Goal: Information Seeking & Learning: Learn about a topic

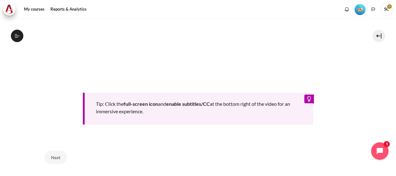
scroll to position [320, 0]
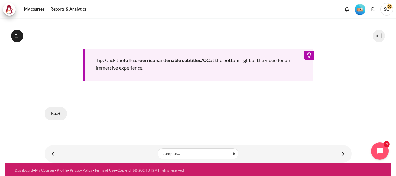
click at [55, 112] on button "Next" at bounding box center [56, 113] width 22 height 13
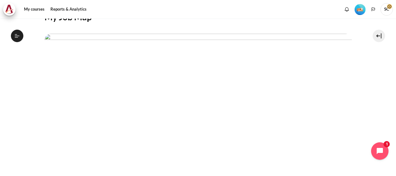
scroll to position [187, 0]
click at [147, 52] on img "Content" at bounding box center [198, 57] width 307 height 173
click at [135, 122] on img "Content" at bounding box center [198, 57] width 307 height 173
click at [354, 72] on section "My courses MYBN B3 Lesson 5: Turning My Job Outward Lesson 5 Videos (15 min.) L…" at bounding box center [198, 62] width 387 height 380
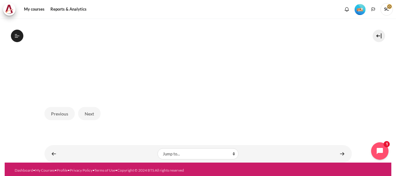
scroll to position [174, 0]
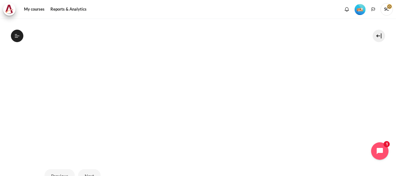
click at [152, 126] on img "Content" at bounding box center [198, 70] width 307 height 173
click at [152, 122] on img "Content" at bounding box center [198, 70] width 307 height 173
click at [194, 78] on img "Content" at bounding box center [198, 70] width 307 height 173
click at [150, 33] on img "Content" at bounding box center [198, 70] width 307 height 173
click at [99, 80] on img "Content" at bounding box center [198, 70] width 307 height 173
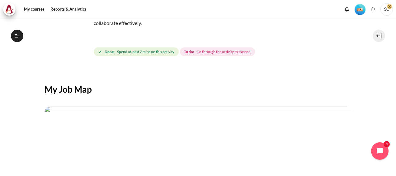
scroll to position [50, 0]
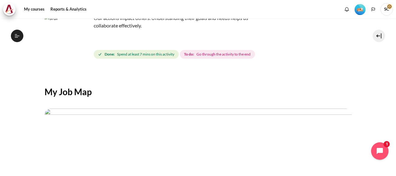
click at [218, 55] on span "Go through the activity to the end" at bounding box center [223, 54] width 54 height 6
click at [146, 54] on span "Spend at least 7 mins on this activity" at bounding box center [145, 54] width 57 height 6
click at [209, 55] on span "Go through the activity to the end" at bounding box center [223, 54] width 54 height 6
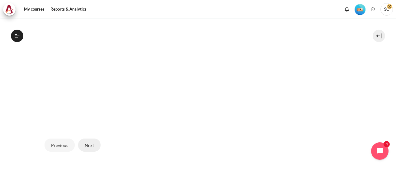
scroll to position [205, 0]
click at [91, 139] on button "Next" at bounding box center [89, 144] width 22 height 13
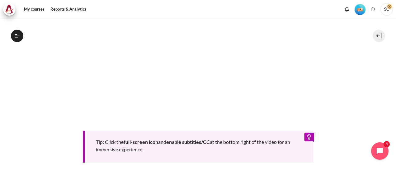
scroll to position [308, 0]
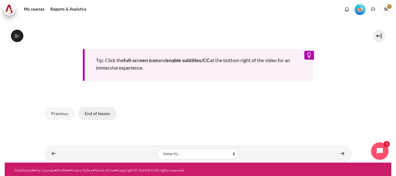
click at [106, 111] on button "End of lesson" at bounding box center [97, 113] width 39 height 13
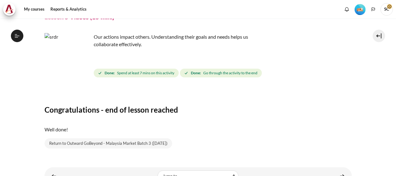
scroll to position [55, 0]
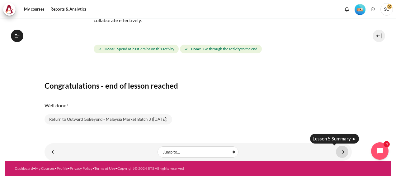
click at [337, 154] on link "Content" at bounding box center [342, 151] width 12 height 12
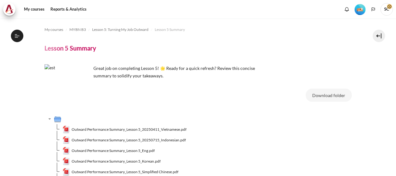
scroll to position [261, 0]
click at [318, 93] on button "Download folder" at bounding box center [329, 94] width 46 height 13
click at [194, 104] on div "Download folder" at bounding box center [222, 96] width 258 height 16
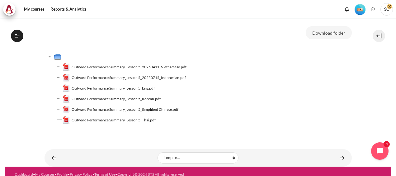
scroll to position [68, 0]
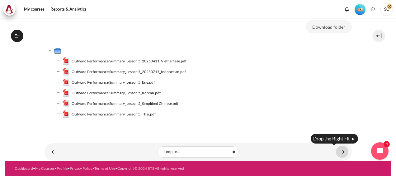
click at [341, 151] on link "Content" at bounding box center [342, 151] width 12 height 12
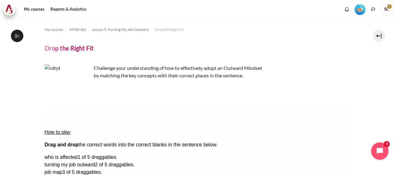
scroll to position [62, 0]
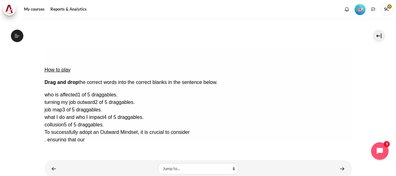
click at [103, 114] on span "what I do and who I impact" at bounding box center [73, 116] width 59 height 5
drag, startPoint x: 293, startPoint y: 104, endPoint x: 204, endPoint y: 73, distance: 94.2
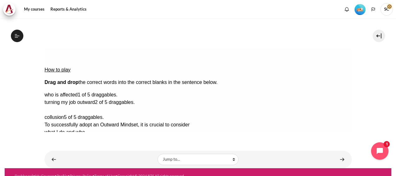
drag, startPoint x: 320, startPoint y: 96, endPoint x: 83, endPoint y: 84, distance: 237.4
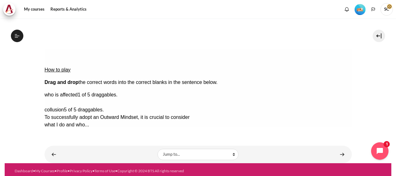
drag, startPoint x: 321, startPoint y: 85, endPoint x: 74, endPoint y: 92, distance: 246.9
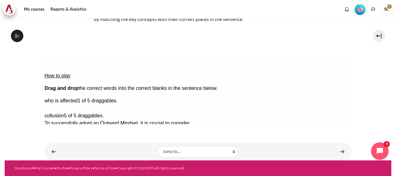
scroll to position [56, 0]
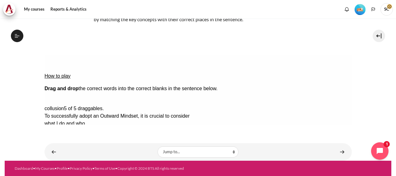
drag, startPoint x: 332, startPoint y: 85, endPoint x: 141, endPoint y: 108, distance: 192.7
drag, startPoint x: 331, startPoint y: 81, endPoint x: 140, endPoint y: 95, distance: 191.3
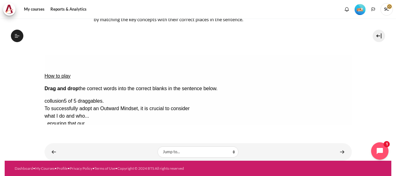
click at [59, 172] on button "Check Check the answers. The responses will be marked as correct, incorrect, or…" at bounding box center [52, 175] width 17 height 7
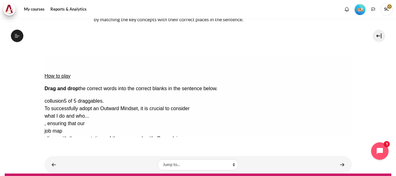
drag, startPoint x: 314, startPoint y: 114, endPoint x: 283, endPoint y: 114, distance: 30.5
click at [314, 172] on div "100%" at bounding box center [197, 175] width 307 height 7
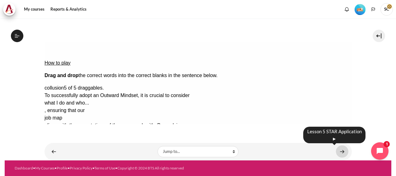
click at [340, 151] on link "Content" at bounding box center [342, 151] width 12 height 12
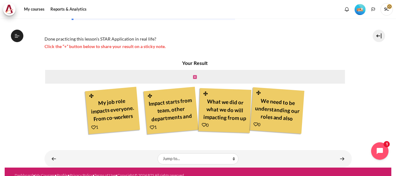
click at [194, 77] on icon "Content" at bounding box center [195, 77] width 4 height 4
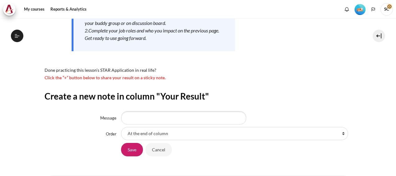
scroll to position [277, 0]
click at [168, 118] on input "Message" at bounding box center [183, 117] width 125 height 13
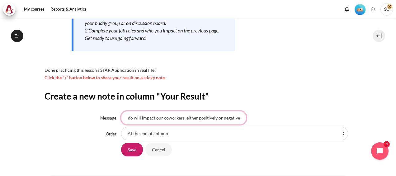
scroll to position [0, 34]
type input "What we say and do will impact our coworkers, either positively or negatively."
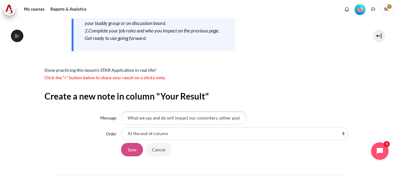
click at [124, 151] on input "Save" at bounding box center [132, 149] width 22 height 13
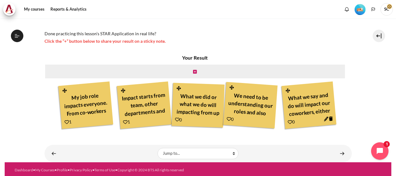
scroll to position [162, 0]
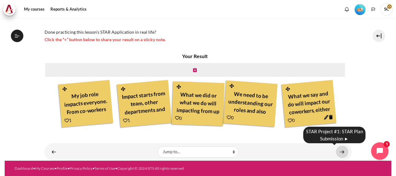
click at [340, 151] on link "Content" at bounding box center [342, 151] width 12 height 12
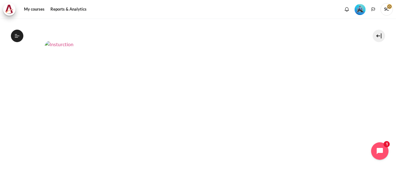
scroll to position [258, 0]
click at [220, 79] on img "Content" at bounding box center [198, 126] width 307 height 173
click at [325, 105] on img "Content" at bounding box center [198, 55] width 307 height 173
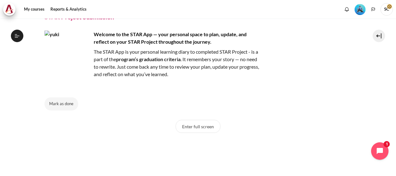
scroll to position [31, 0]
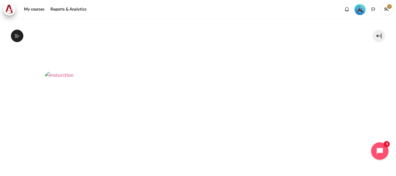
scroll to position [40, 0]
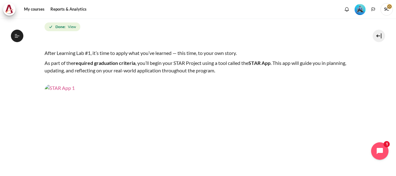
click at [207, 113] on img "Content" at bounding box center [198, 170] width 307 height 173
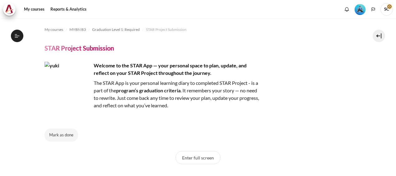
scroll to position [631, 0]
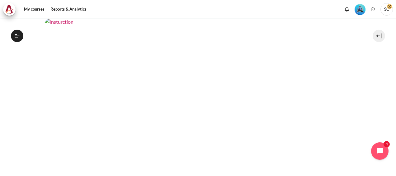
scroll to position [352, 0]
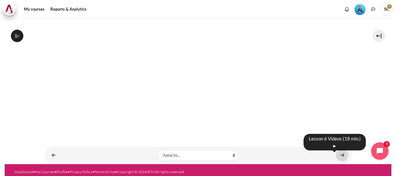
click at [337, 152] on link "Content" at bounding box center [342, 155] width 12 height 12
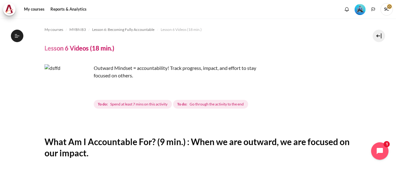
scroll to position [326, 0]
